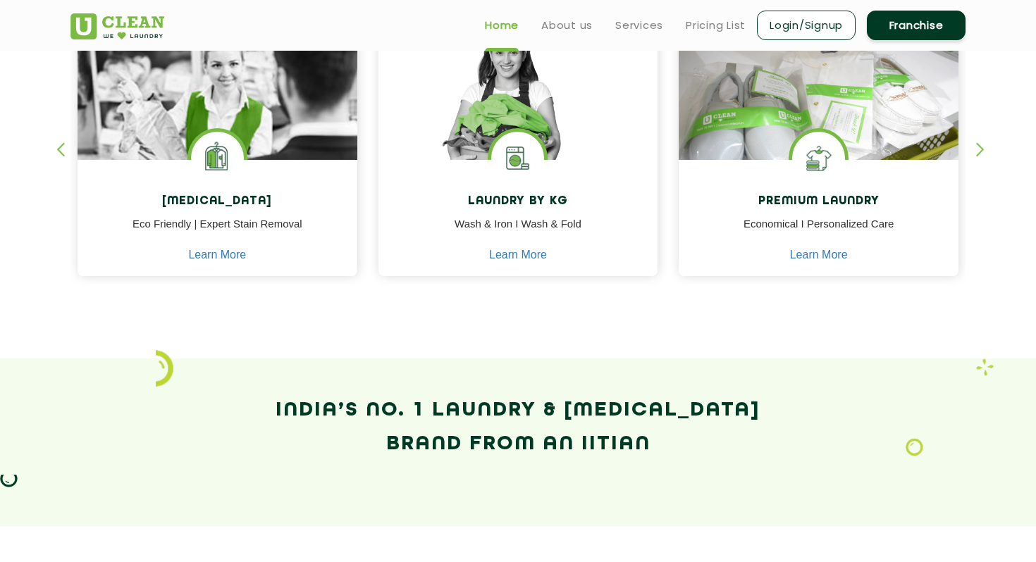
scroll to position [654, 0]
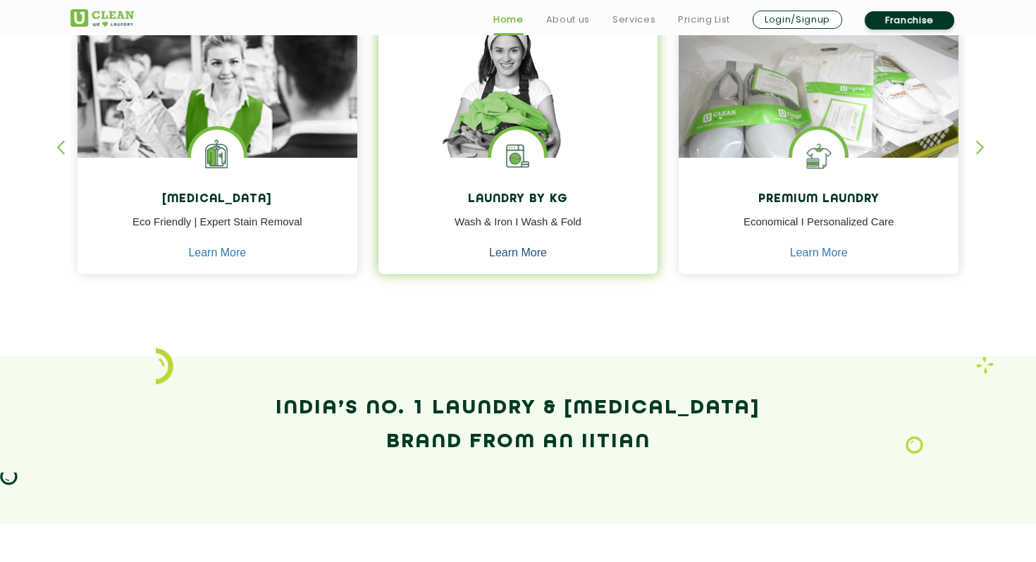
click at [523, 254] on link "Learn More" at bounding box center [518, 253] width 58 height 13
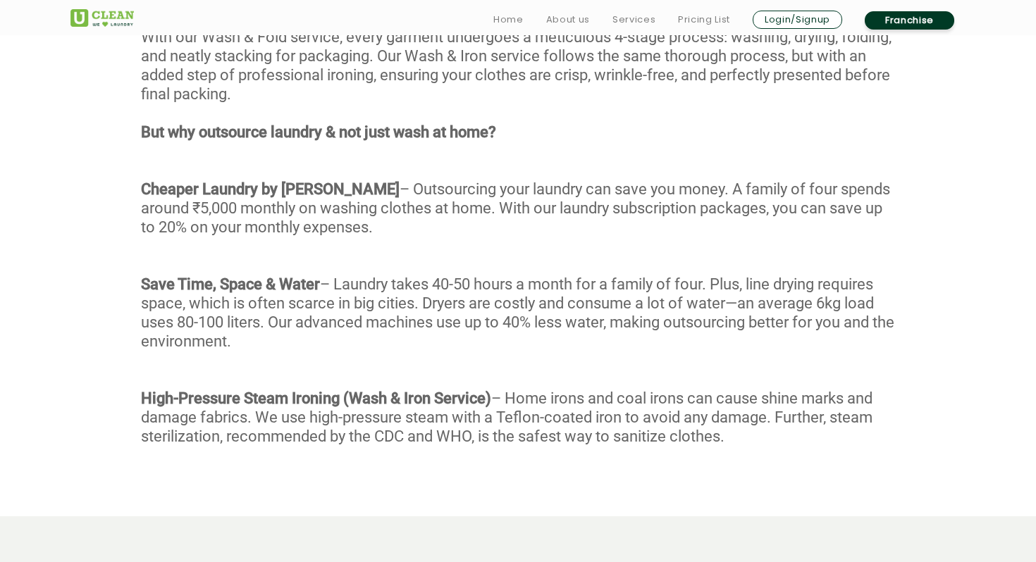
scroll to position [786, 0]
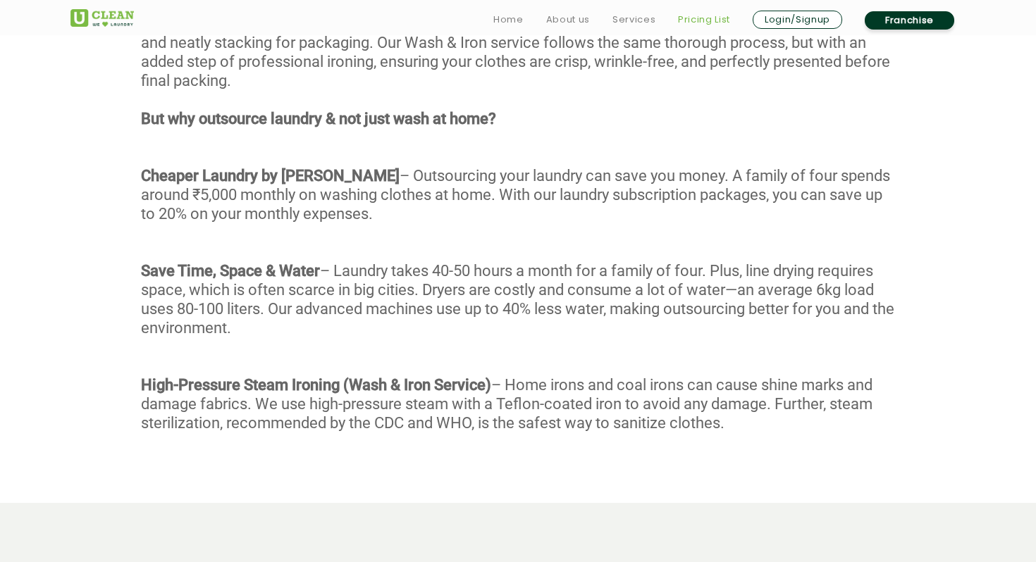
click at [692, 20] on link "Pricing List" at bounding box center [704, 19] width 52 height 17
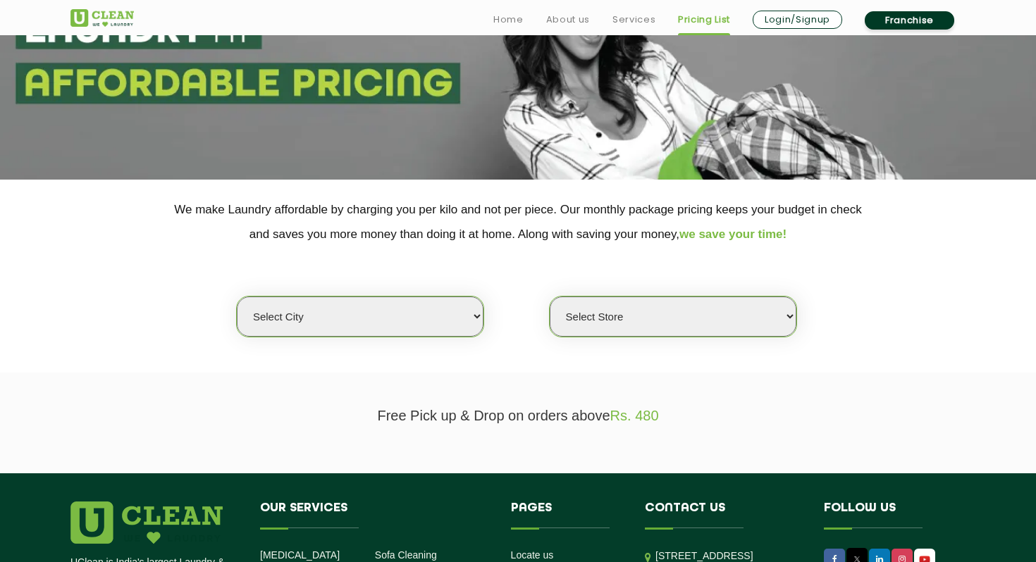
scroll to position [171, 0]
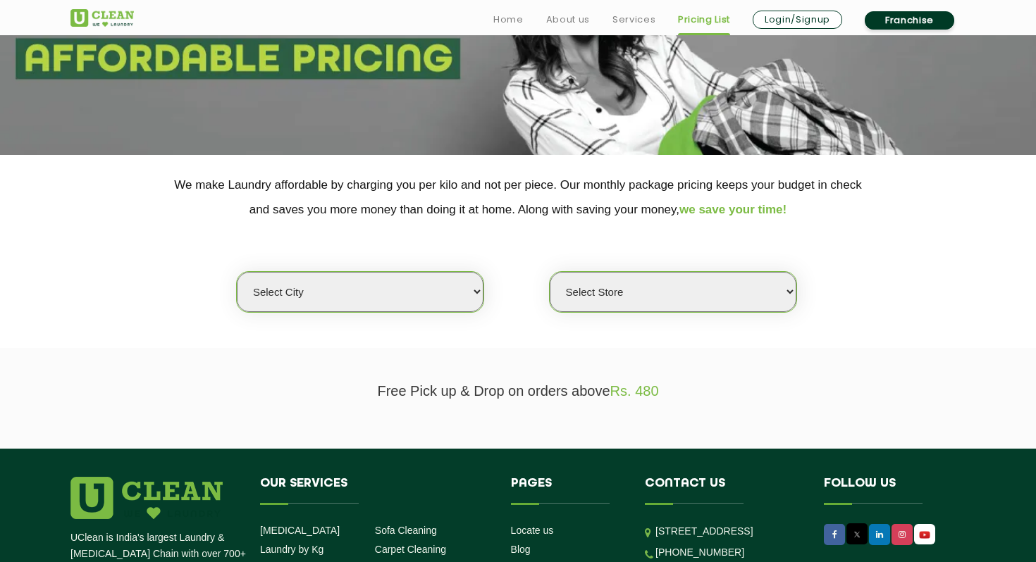
click at [429, 276] on select "Select city [GEOGRAPHIC_DATA] [GEOGRAPHIC_DATA] [GEOGRAPHIC_DATA] [GEOGRAPHIC_D…" at bounding box center [360, 292] width 247 height 40
select select "204"
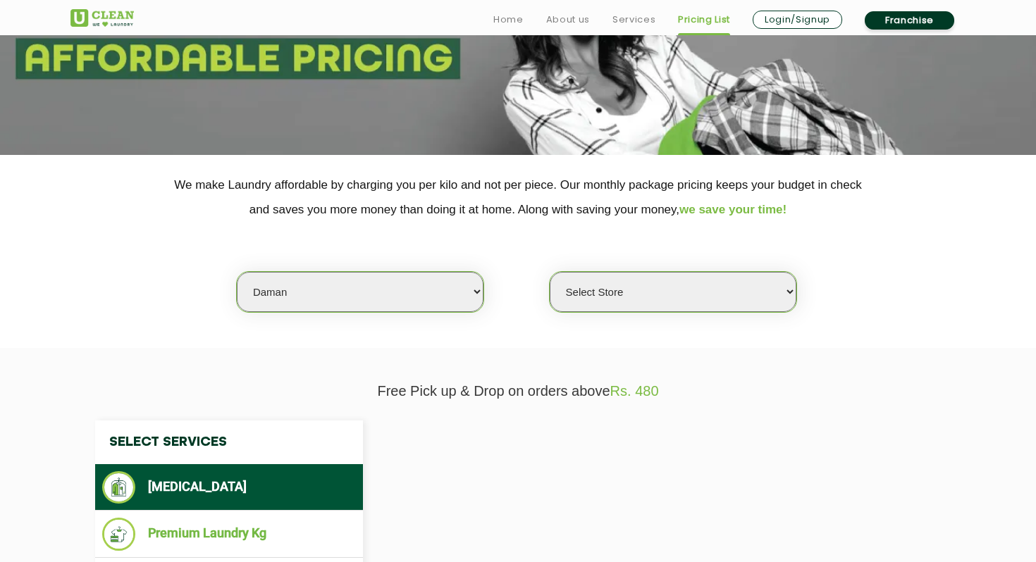
click at [415, 291] on select "Select city [GEOGRAPHIC_DATA] [GEOGRAPHIC_DATA] [GEOGRAPHIC_DATA] [GEOGRAPHIC_D…" at bounding box center [360, 292] width 247 height 40
select select "0"
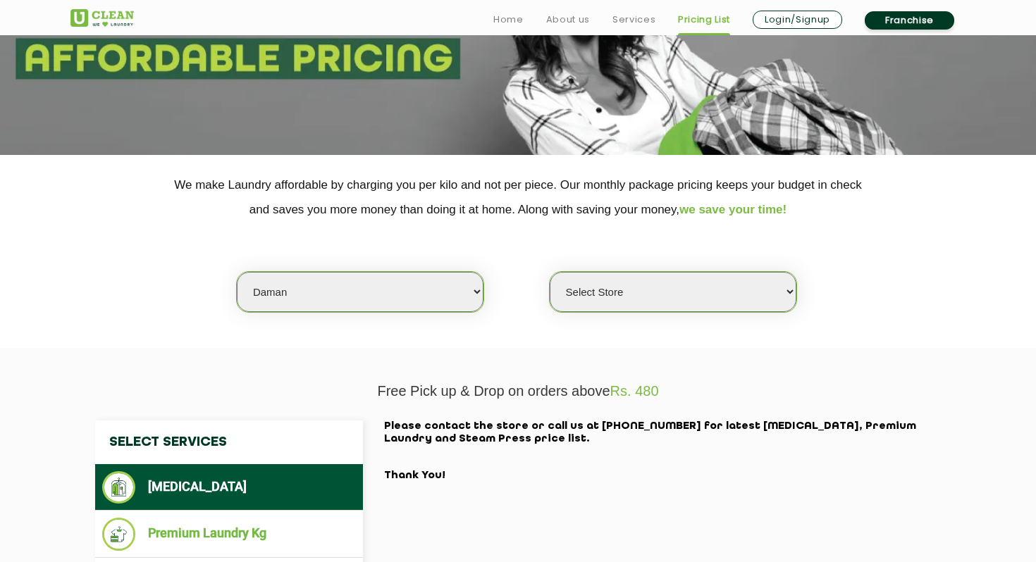
select select "1"
click at [638, 295] on select "Select Store [GEOGRAPHIC_DATA] [GEOGRAPHIC_DATA] 2 [GEOGRAPHIC_DATA] [PERSON_NA…" at bounding box center [673, 292] width 247 height 40
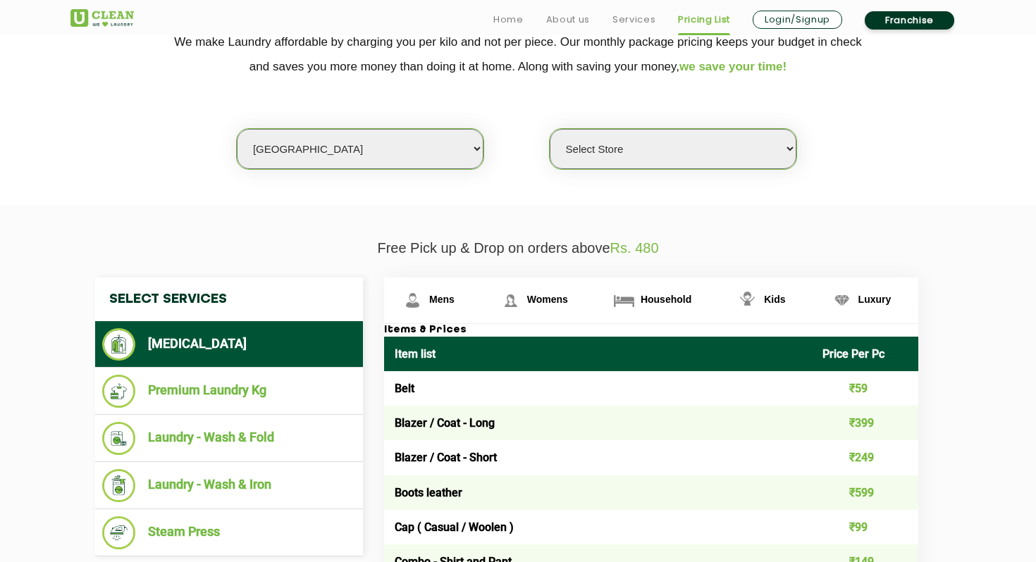
scroll to position [315, 0]
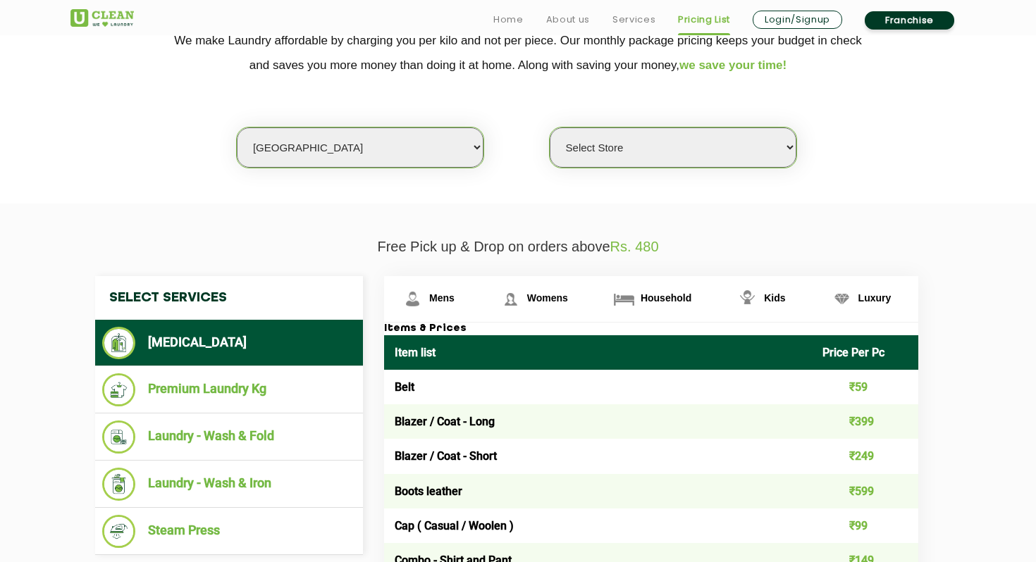
click at [635, 143] on select "Select Store [GEOGRAPHIC_DATA] [GEOGRAPHIC_DATA] 2 [GEOGRAPHIC_DATA] [PERSON_NA…" at bounding box center [673, 148] width 247 height 40
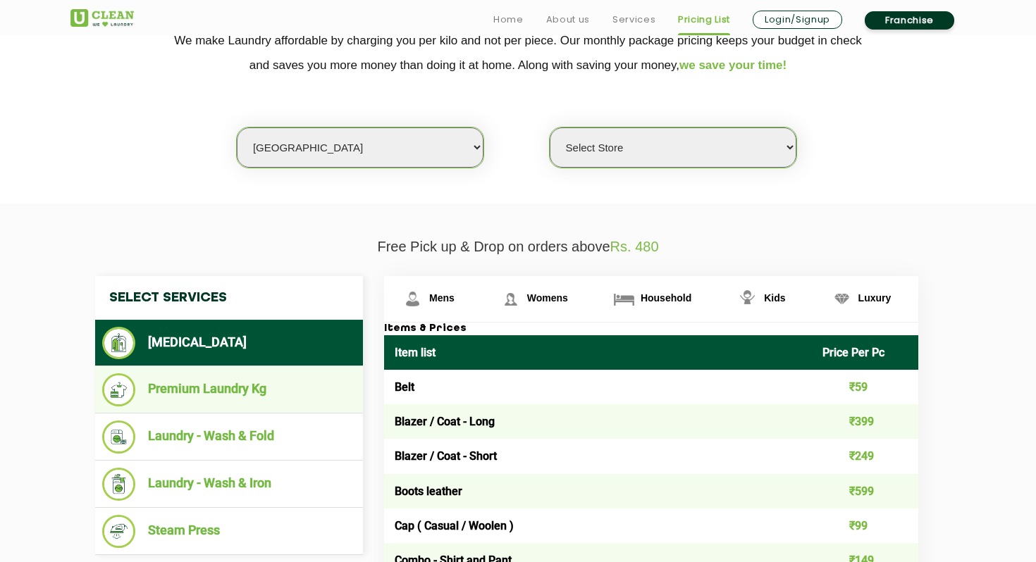
click at [268, 387] on li "Premium Laundry Kg" at bounding box center [229, 389] width 254 height 33
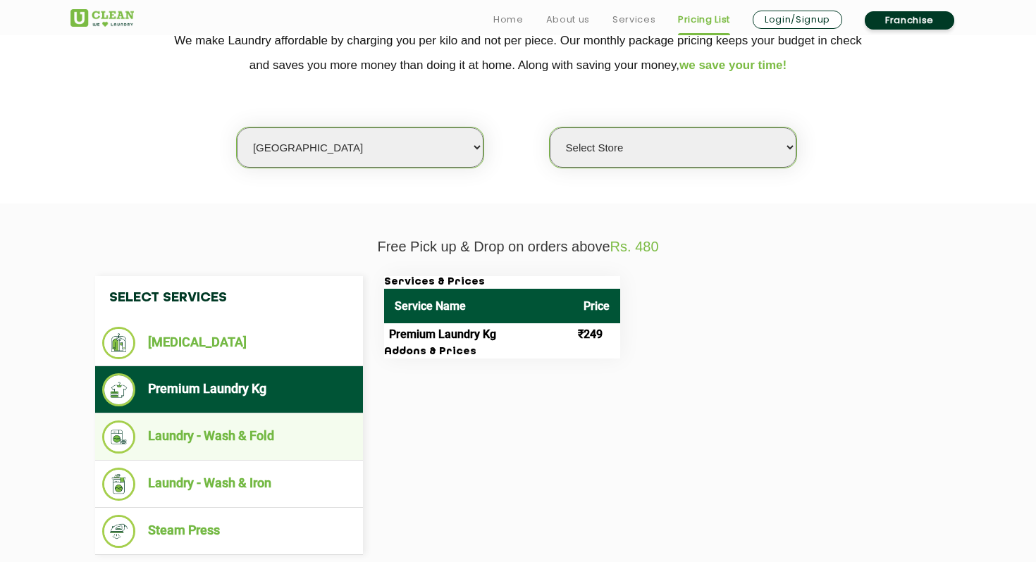
click at [228, 447] on li "Laundry - Wash & Fold" at bounding box center [229, 437] width 254 height 33
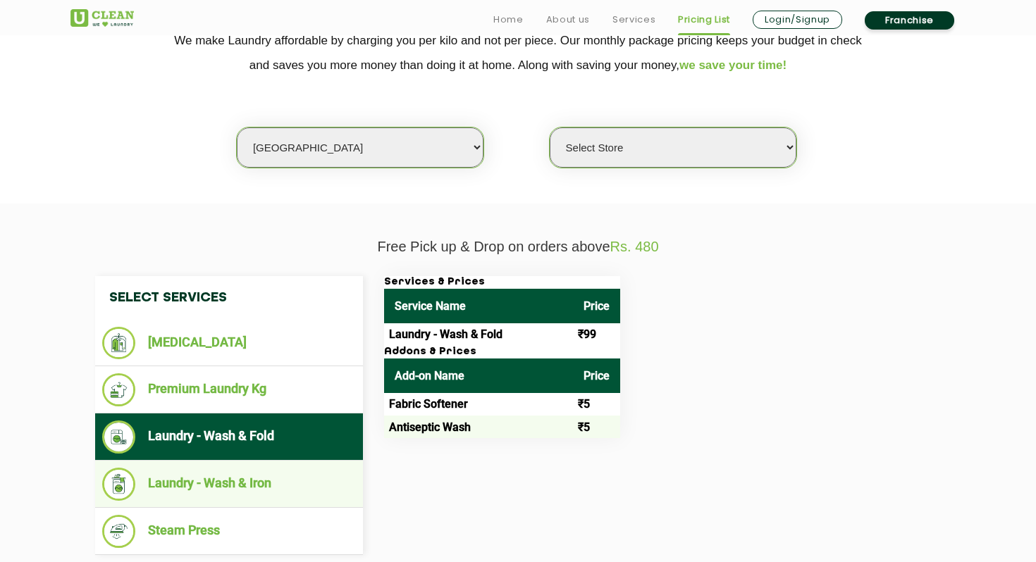
click at [221, 493] on li "Laundry - Wash & Iron" at bounding box center [229, 484] width 254 height 33
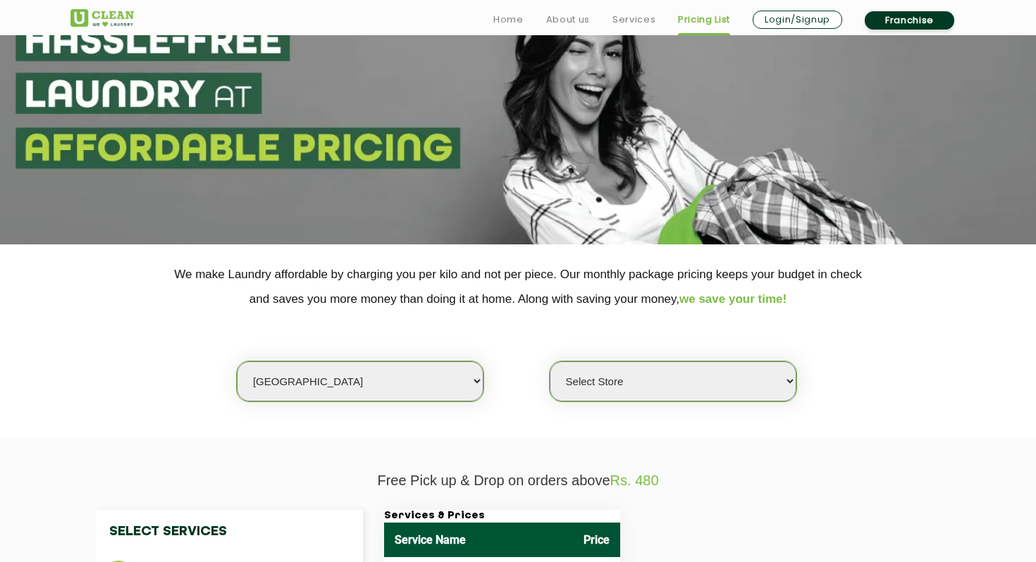
scroll to position [82, 0]
click at [608, 370] on select "Select Store [GEOGRAPHIC_DATA] [GEOGRAPHIC_DATA] 2 [GEOGRAPHIC_DATA] [PERSON_NA…" at bounding box center [673, 381] width 247 height 40
select select "52"
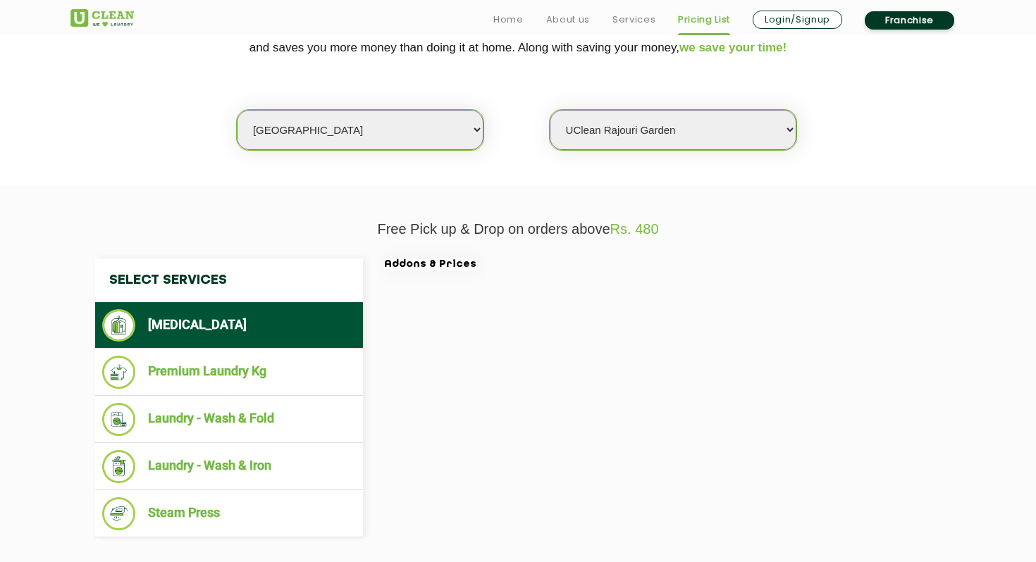
scroll to position [334, 0]
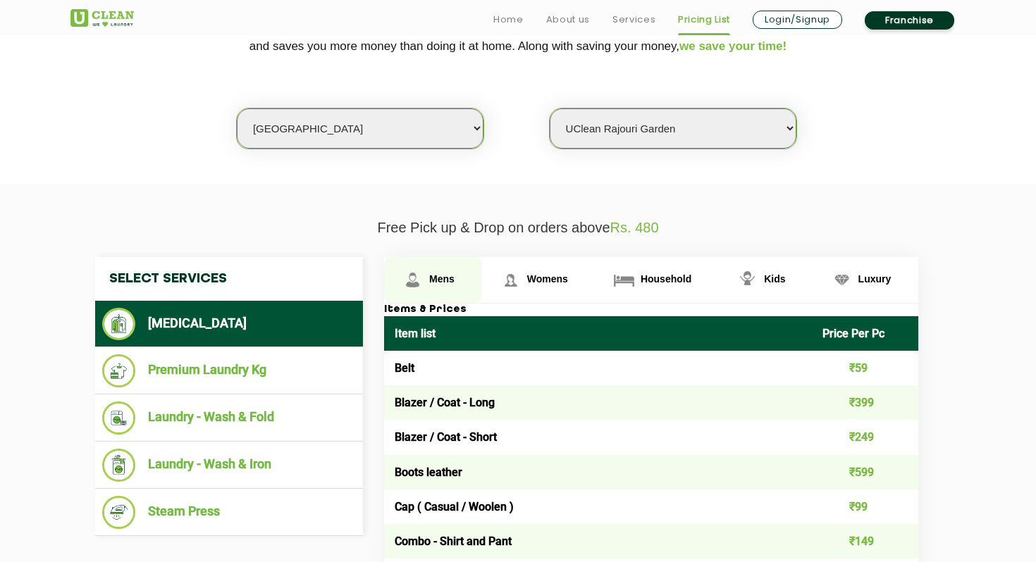
click at [421, 280] on img at bounding box center [412, 280] width 25 height 25
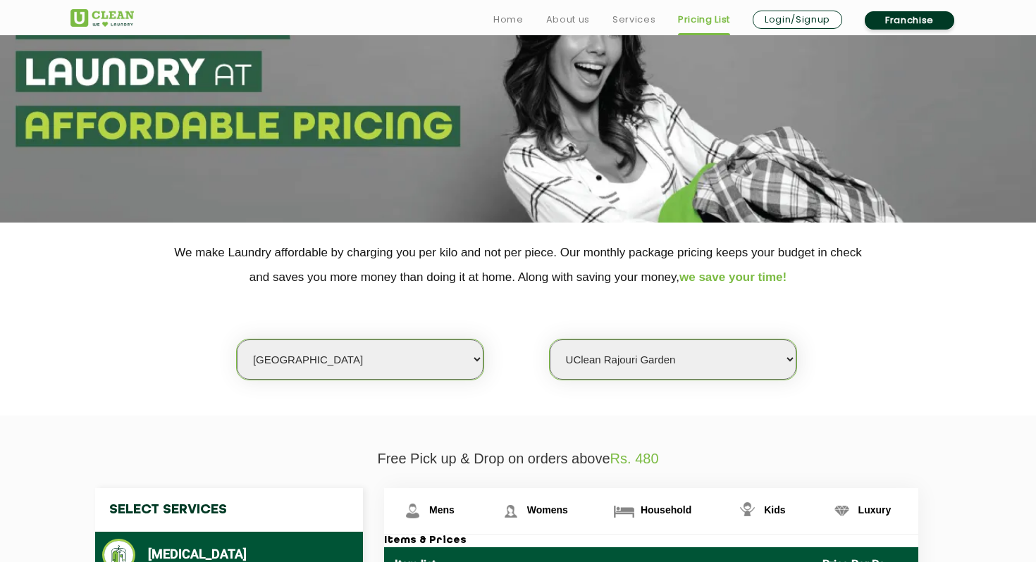
scroll to position [363, 0]
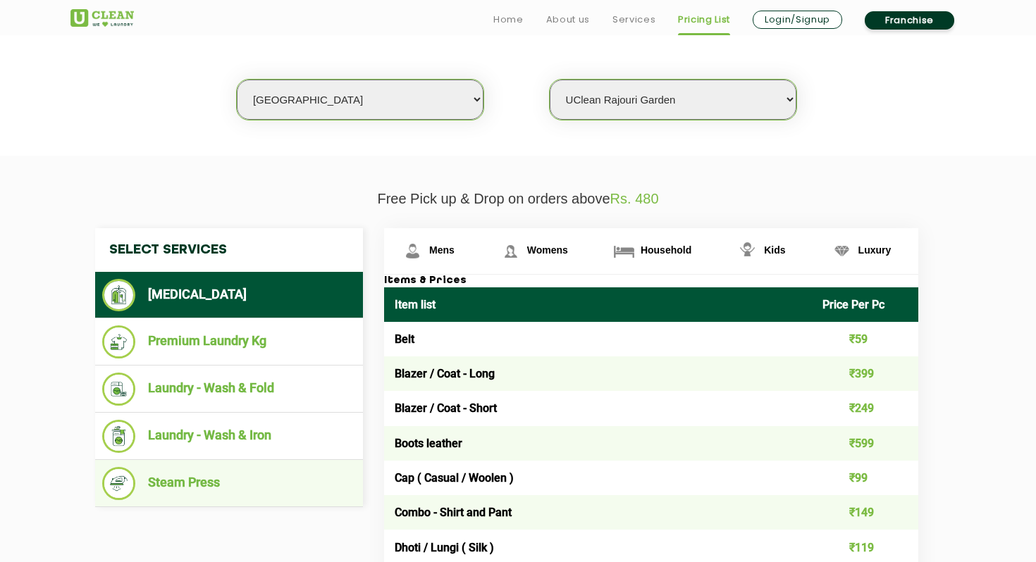
click at [200, 488] on li "Steam Press" at bounding box center [229, 483] width 254 height 33
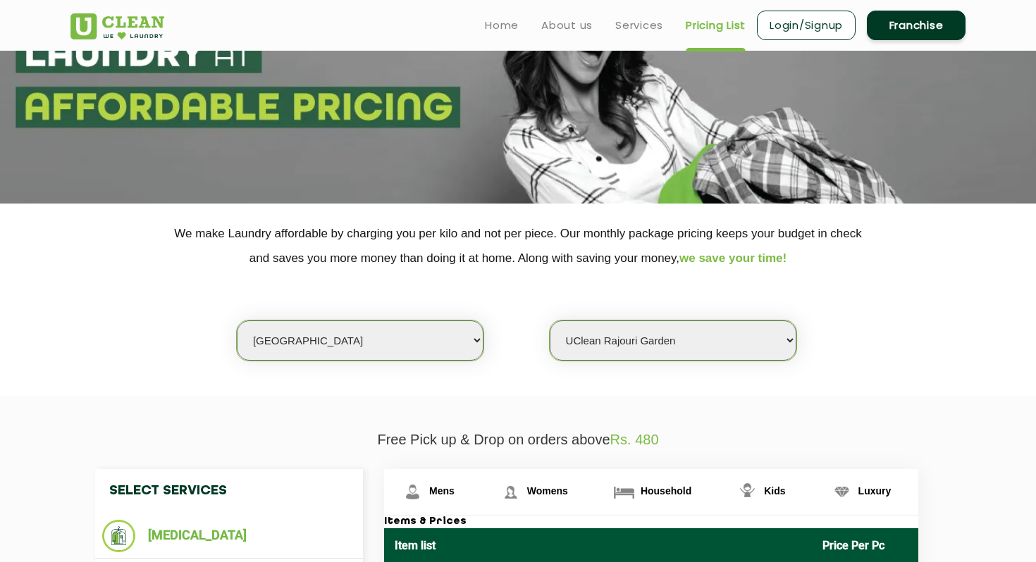
scroll to position [97, 0]
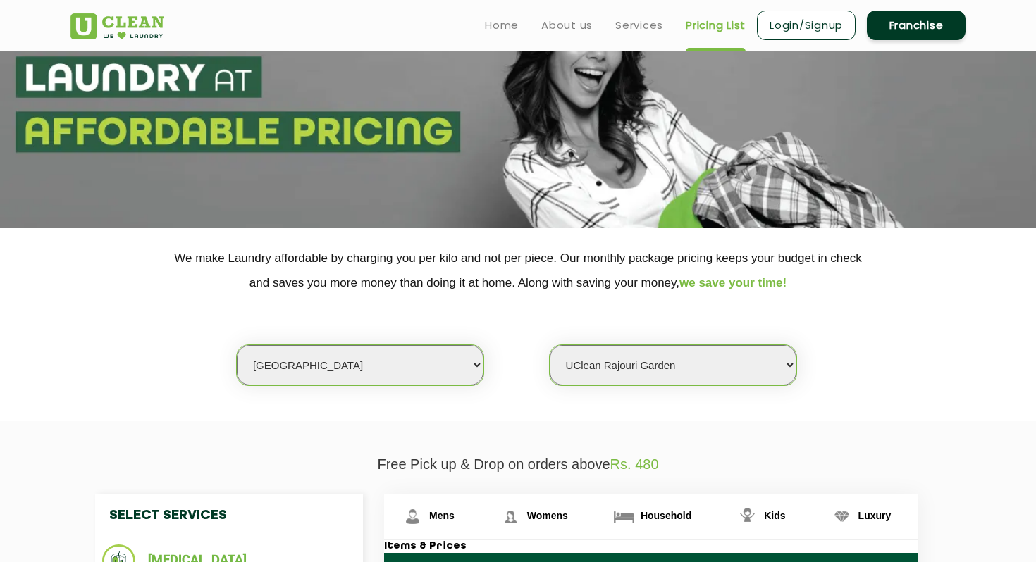
click at [441, 371] on select "Select city [GEOGRAPHIC_DATA] [GEOGRAPHIC_DATA] [GEOGRAPHIC_DATA] [GEOGRAPHIC_D…" at bounding box center [360, 365] width 247 height 40
select select "196"
click at [359, 378] on select "Select city [GEOGRAPHIC_DATA] [GEOGRAPHIC_DATA] [GEOGRAPHIC_DATA] [GEOGRAPHIC_D…" at bounding box center [360, 365] width 247 height 40
select select "0"
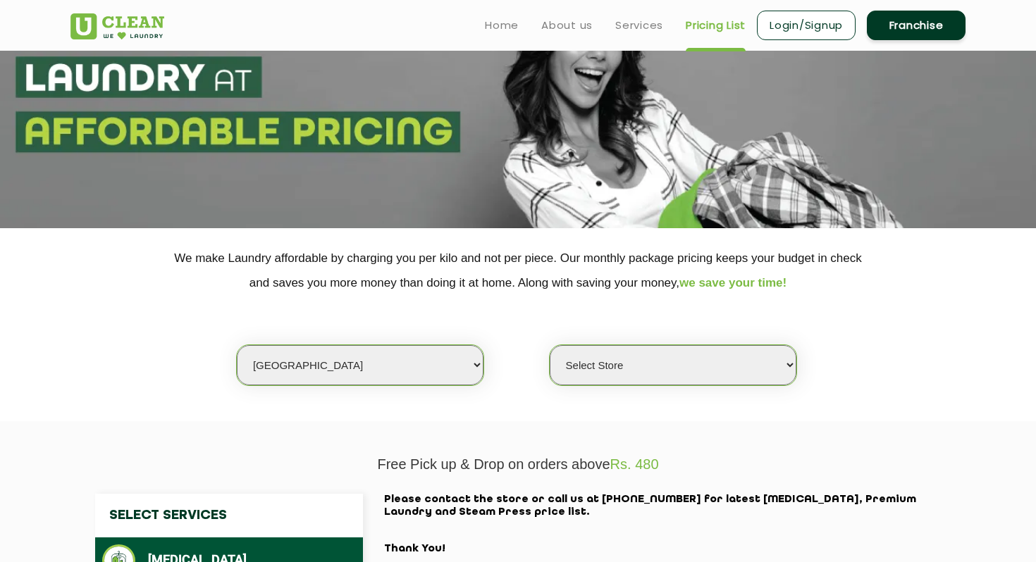
click at [416, 374] on select "Select city [GEOGRAPHIC_DATA] [GEOGRAPHIC_DATA] [GEOGRAPHIC_DATA] [GEOGRAPHIC_D…" at bounding box center [360, 365] width 247 height 40
select select "1"
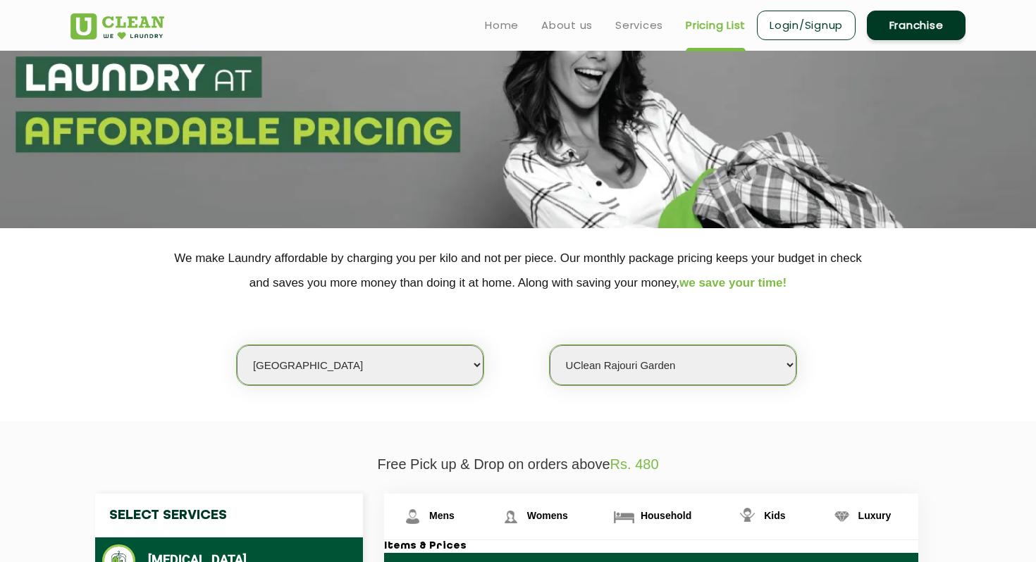
click at [594, 361] on select "Select Store [GEOGRAPHIC_DATA] [GEOGRAPHIC_DATA] 2 [GEOGRAPHIC_DATA] [PERSON_NA…" at bounding box center [673, 365] width 247 height 40
select select "490"
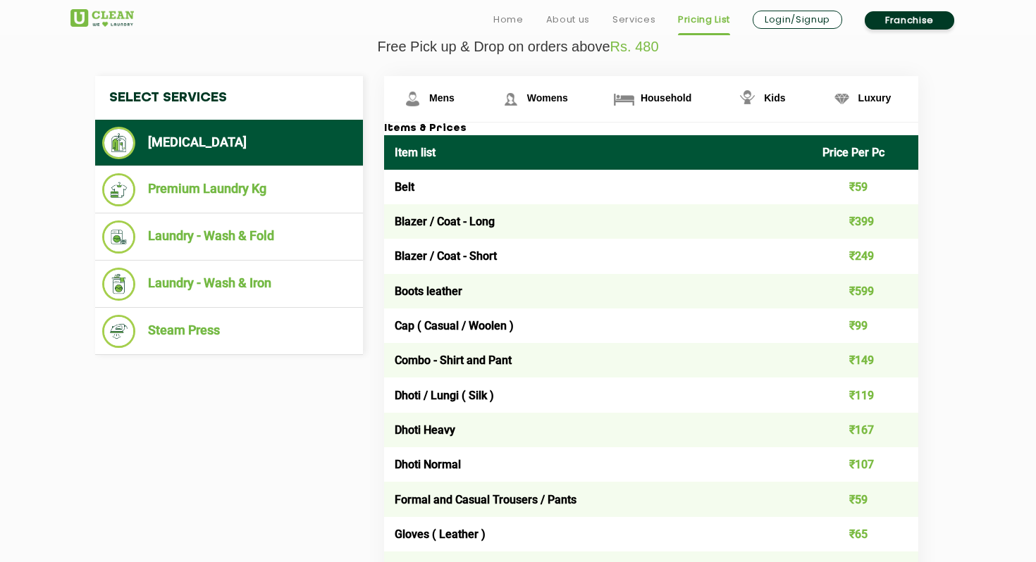
scroll to position [516, 0]
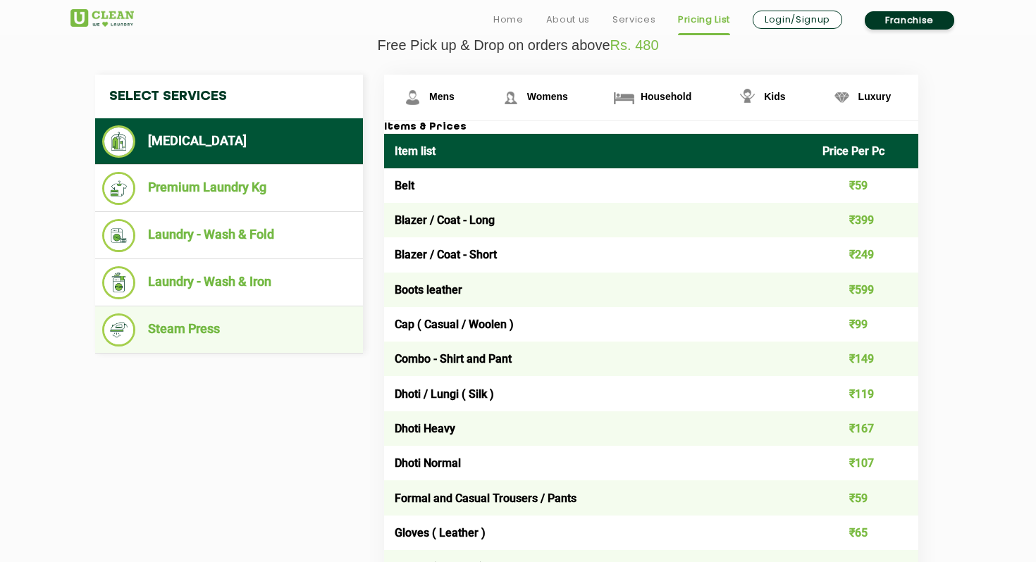
click at [265, 336] on li "Steam Press" at bounding box center [229, 330] width 254 height 33
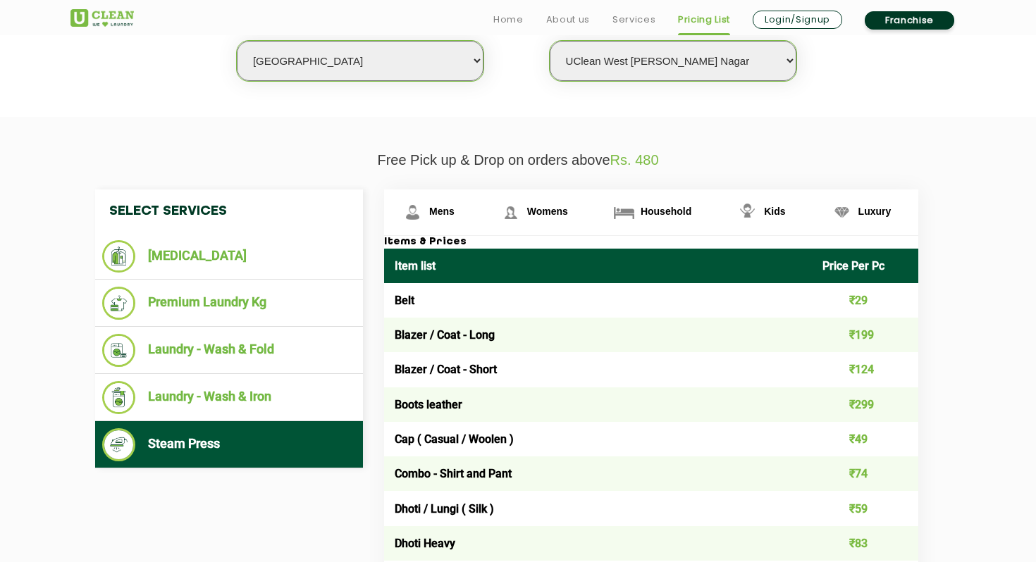
scroll to position [407, 0]
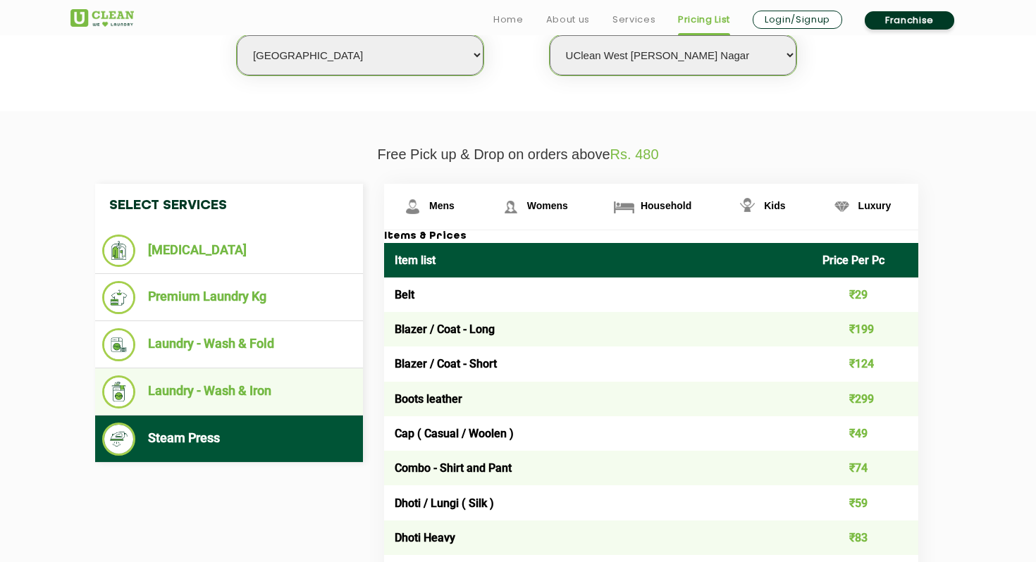
click at [240, 399] on li "Laundry - Wash & Iron" at bounding box center [229, 392] width 254 height 33
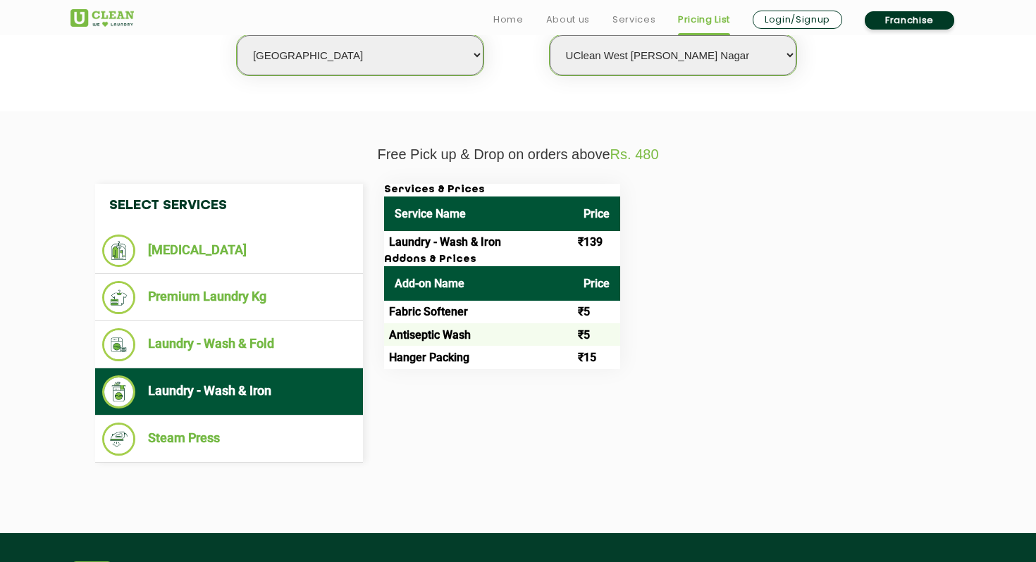
scroll to position [411, 0]
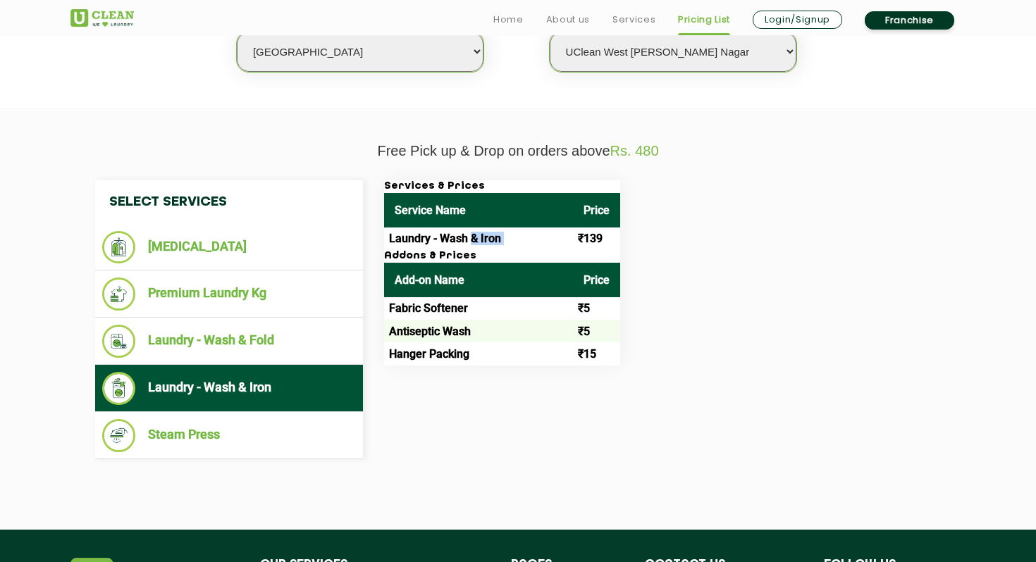
drag, startPoint x: 472, startPoint y: 246, endPoint x: 578, endPoint y: 245, distance: 105.7
click at [578, 245] on tr "Laundry - Wash & Iron ₹139" at bounding box center [502, 239] width 236 height 23
click at [578, 245] on td "₹139" at bounding box center [596, 239] width 47 height 23
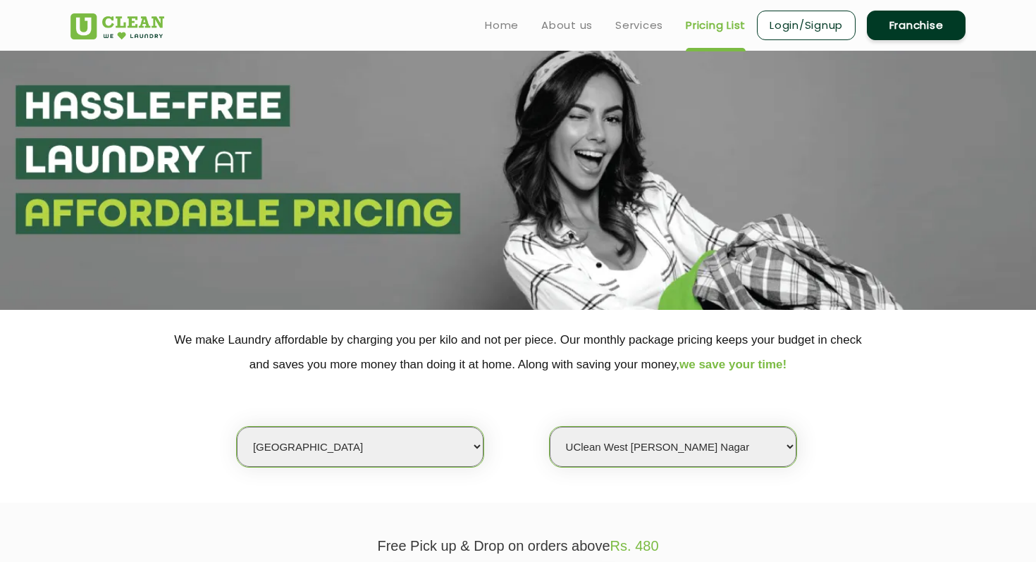
scroll to position [0, 0]
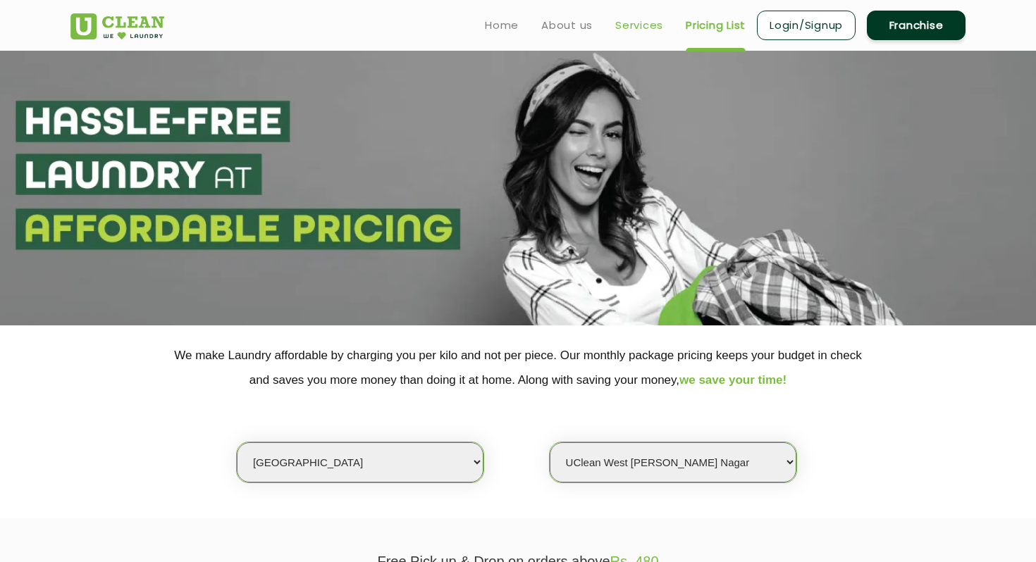
click at [632, 31] on link "Services" at bounding box center [639, 25] width 48 height 17
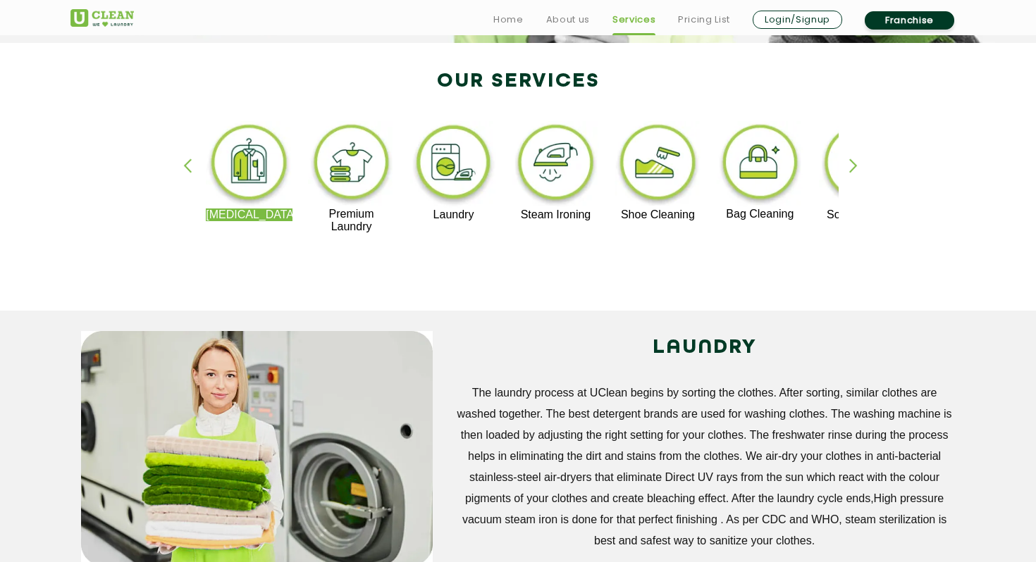
scroll to position [294, 0]
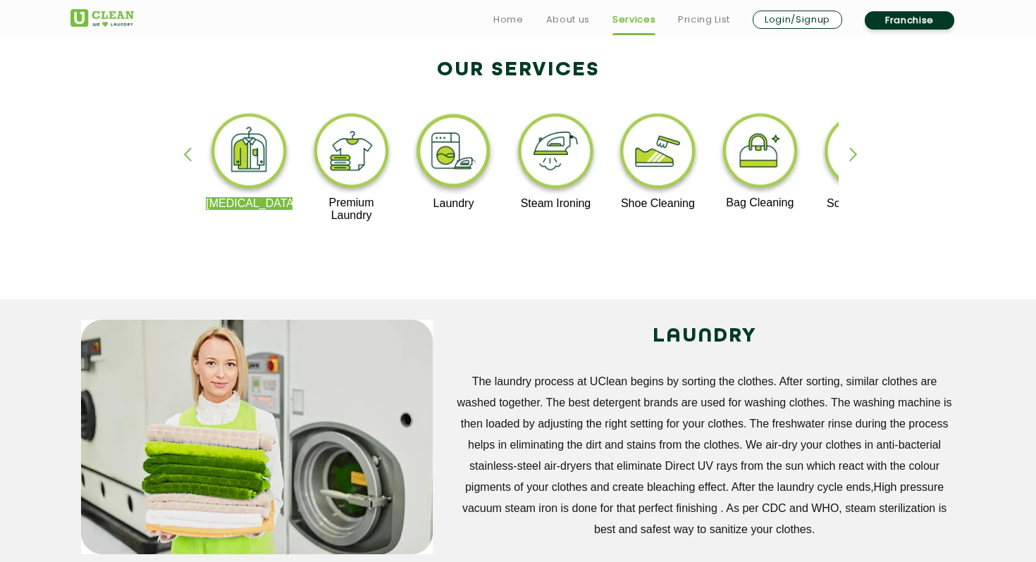
click at [451, 172] on img at bounding box center [453, 153] width 87 height 87
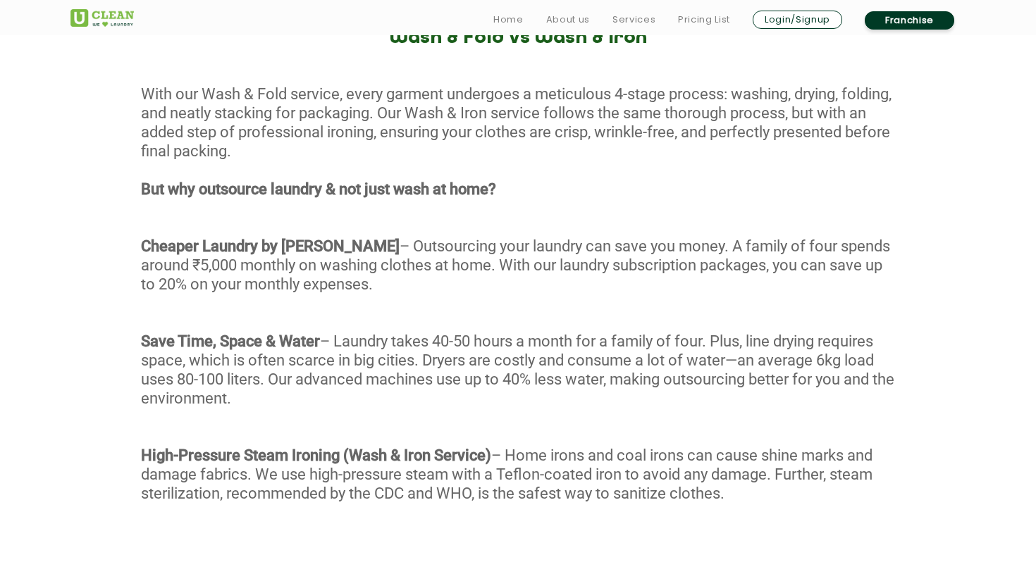
scroll to position [716, 0]
drag, startPoint x: 348, startPoint y: 182, endPoint x: 481, endPoint y: 182, distance: 132.5
click at [481, 182] on strong "But why outsource laundry & not just wash at home?" at bounding box center [318, 189] width 355 height 18
click at [481, 272] on div "With our Wash & Fold service, every garment undergoes a meticulous 4-stage proc…" at bounding box center [518, 311] width 1036 height 454
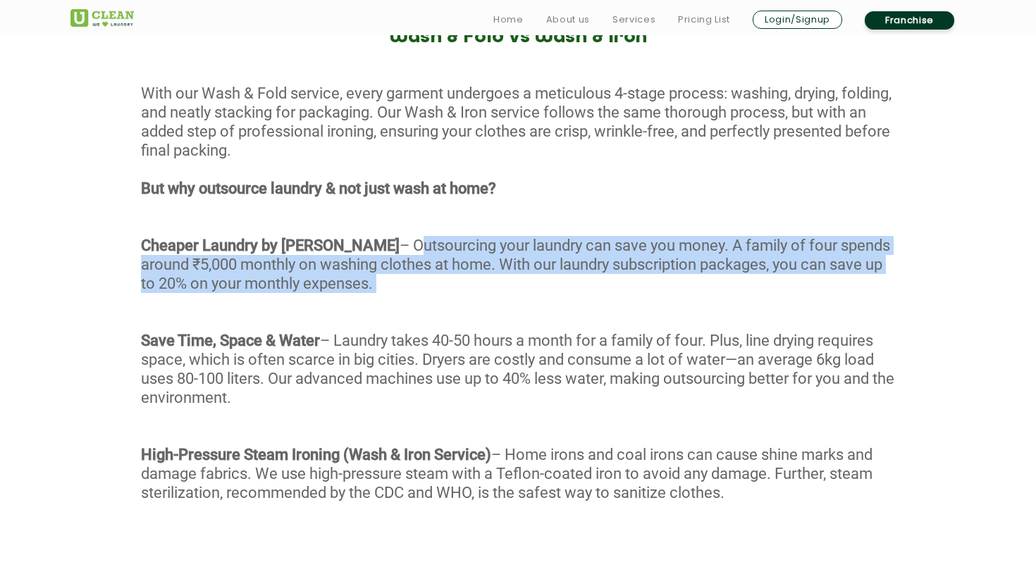
drag, startPoint x: 326, startPoint y: 245, endPoint x: 309, endPoint y: 300, distance: 57.3
click at [309, 300] on div "With our Wash & Fold service, every garment undergoes a meticulous 4-stage proc…" at bounding box center [518, 311] width 1036 height 454
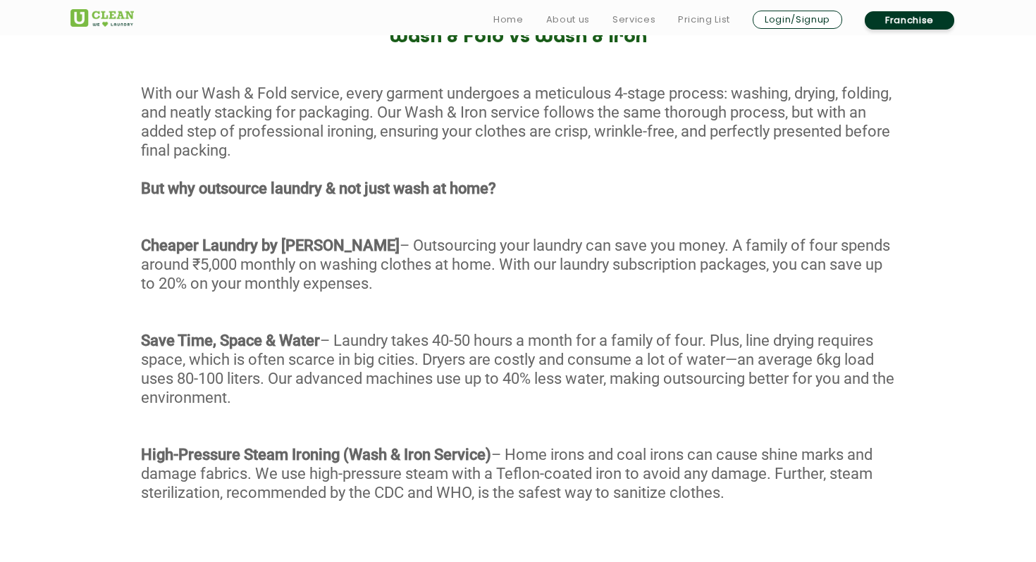
click at [352, 338] on div "With our Wash & Fold service, every garment undergoes a meticulous 4-stage proc…" at bounding box center [518, 311] width 1036 height 454
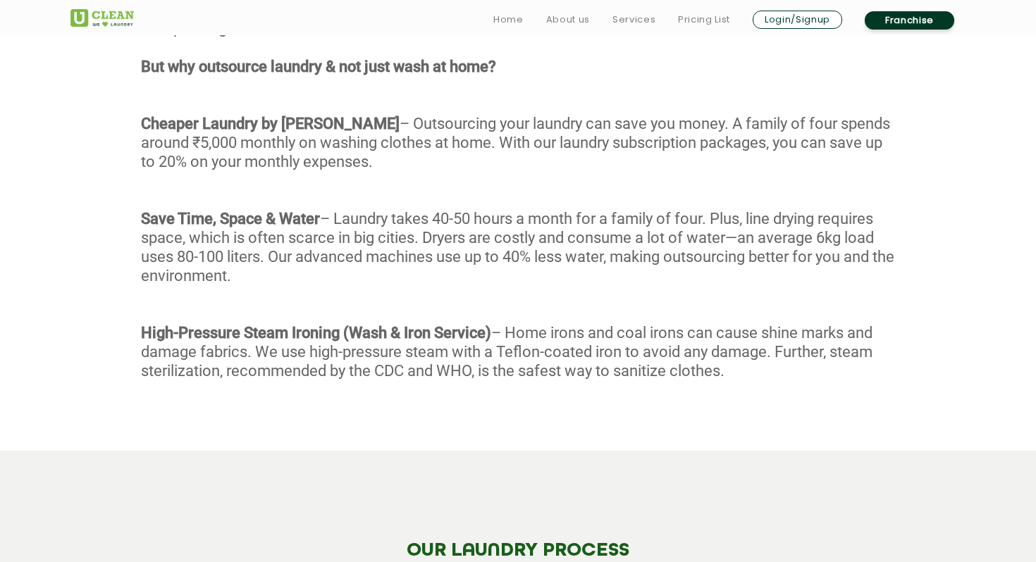
scroll to position [838, 0]
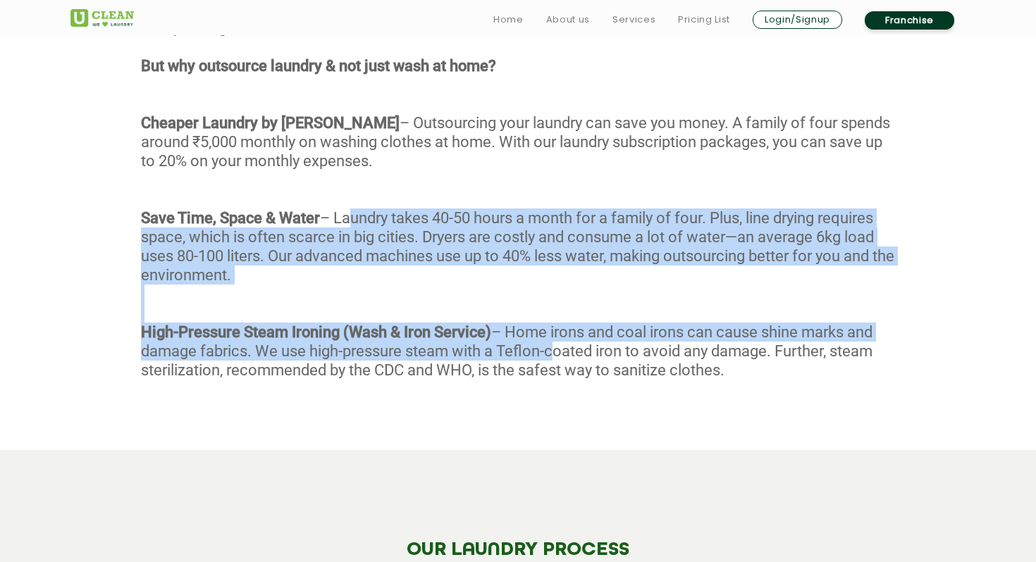
drag, startPoint x: 344, startPoint y: 214, endPoint x: 545, endPoint y: 345, distance: 240.4
click at [545, 345] on div "With our Wash & Fold service, every garment undergoes a meticulous 4-stage proc…" at bounding box center [518, 188] width 1036 height 454
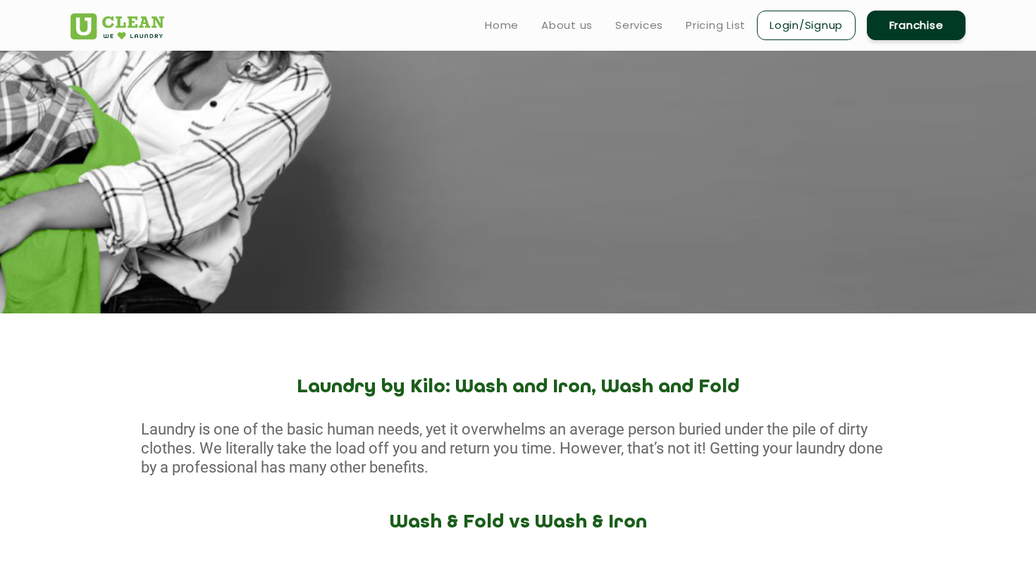
scroll to position [0, 0]
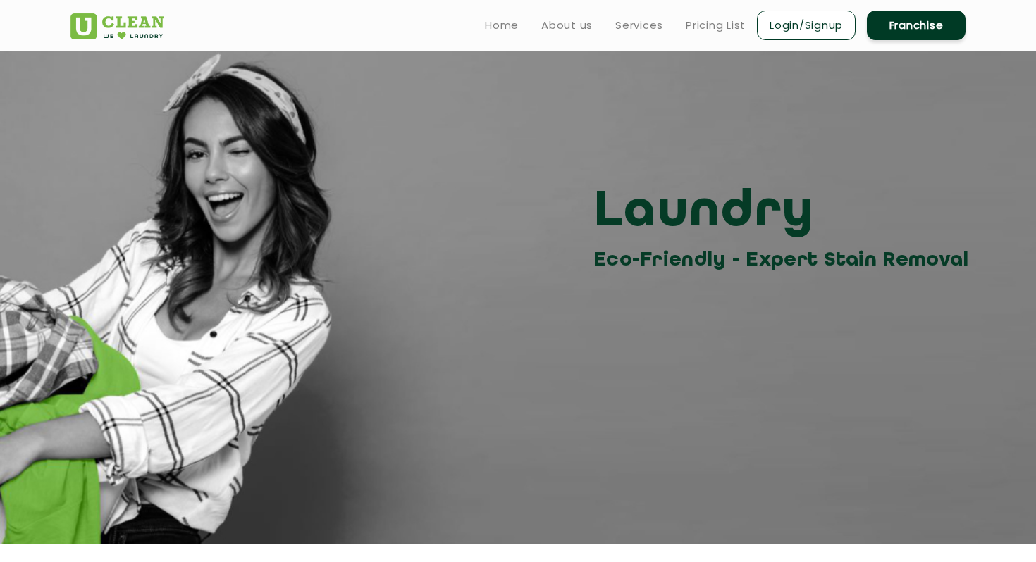
click at [781, 30] on link "Login/Signup" at bounding box center [806, 26] width 99 height 30
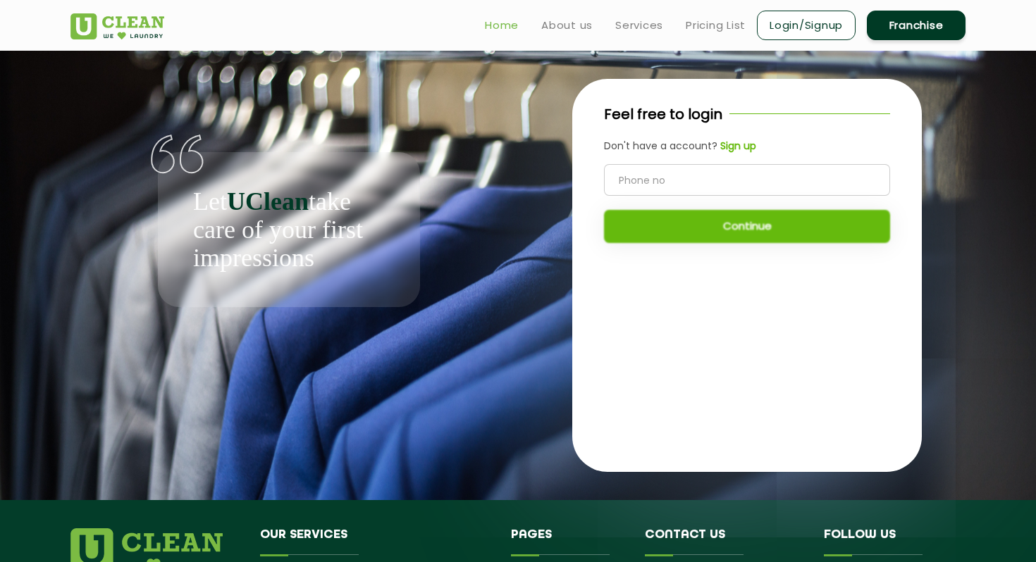
click at [502, 30] on link "Home" at bounding box center [502, 25] width 34 height 17
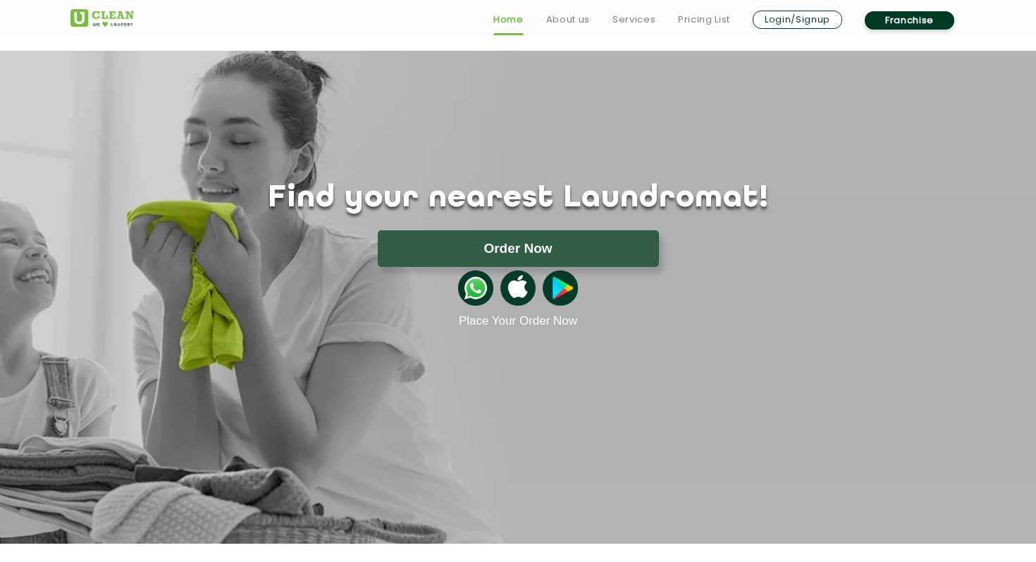
scroll to position [65, 0]
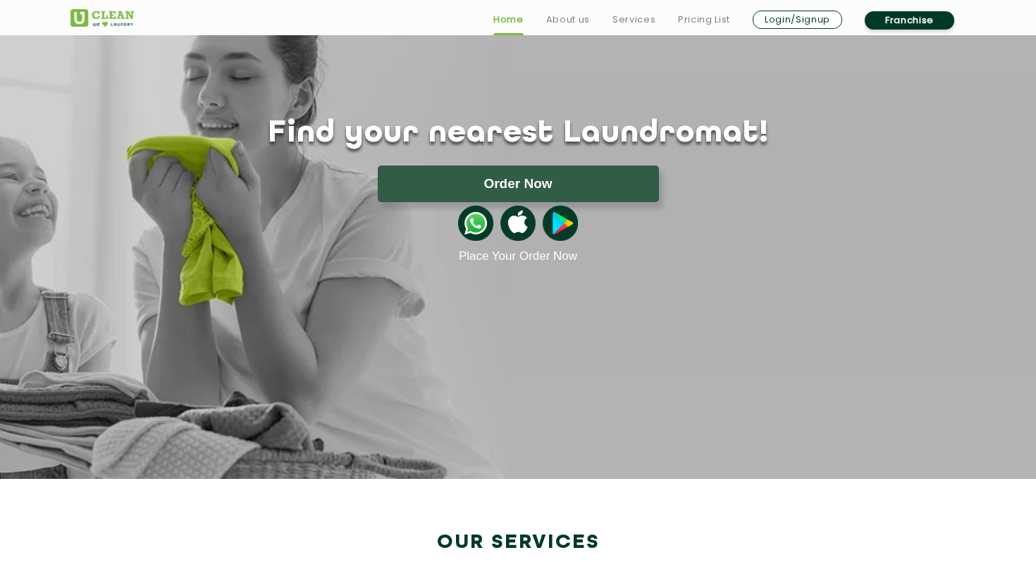
click at [481, 229] on img at bounding box center [475, 223] width 35 height 35
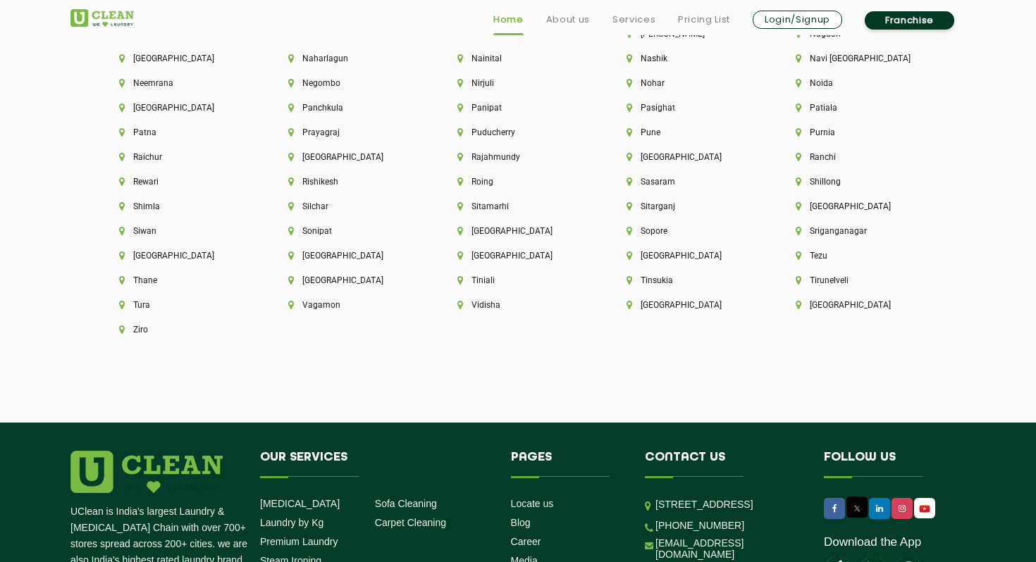
scroll to position [3934, 0]
